Goal: Navigation & Orientation: Go to known website

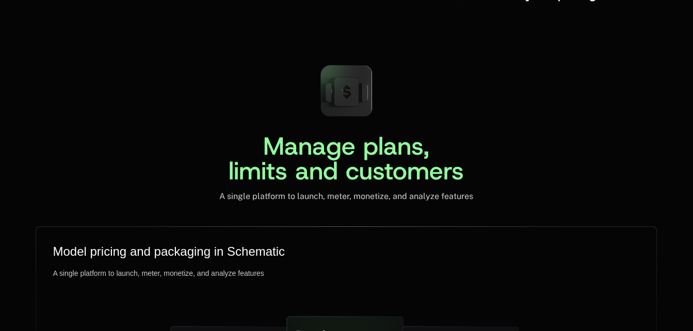
scroll to position [2623, 0]
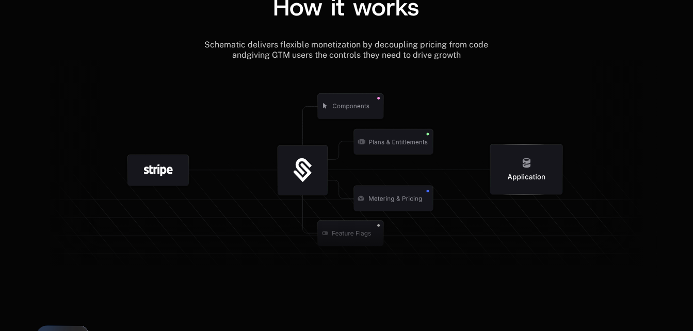
scroll to position [1209, 0]
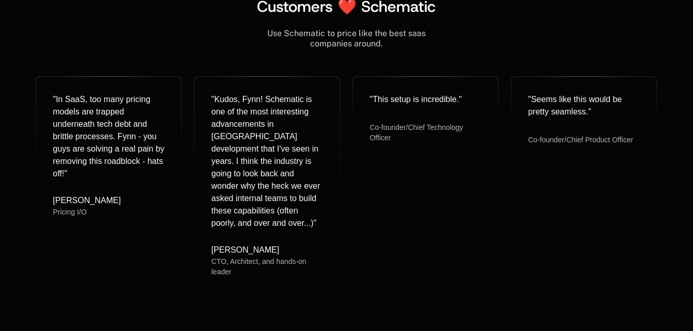
scroll to position [4253, 0]
